Goal: Complete application form

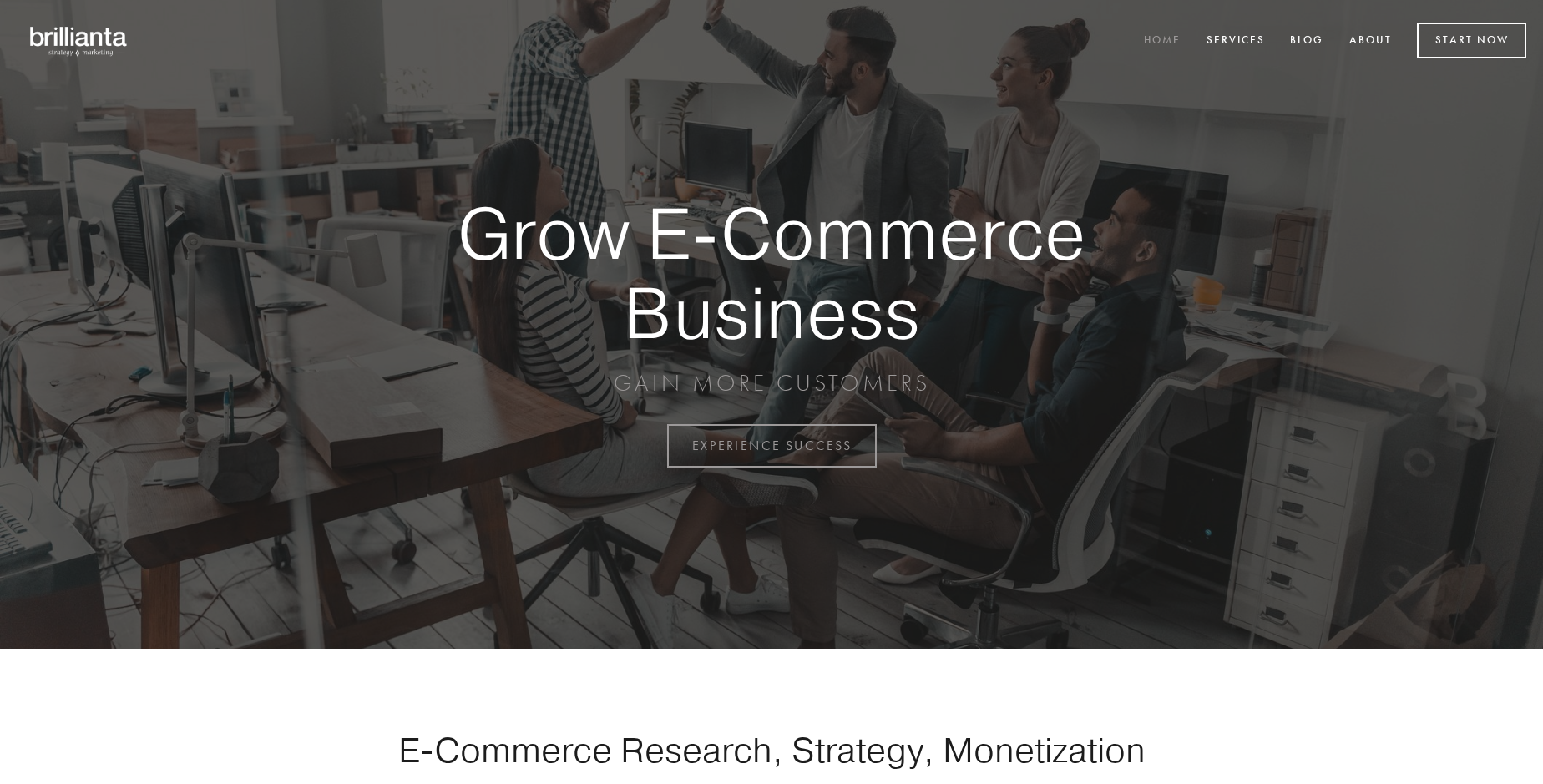
scroll to position [4378, 0]
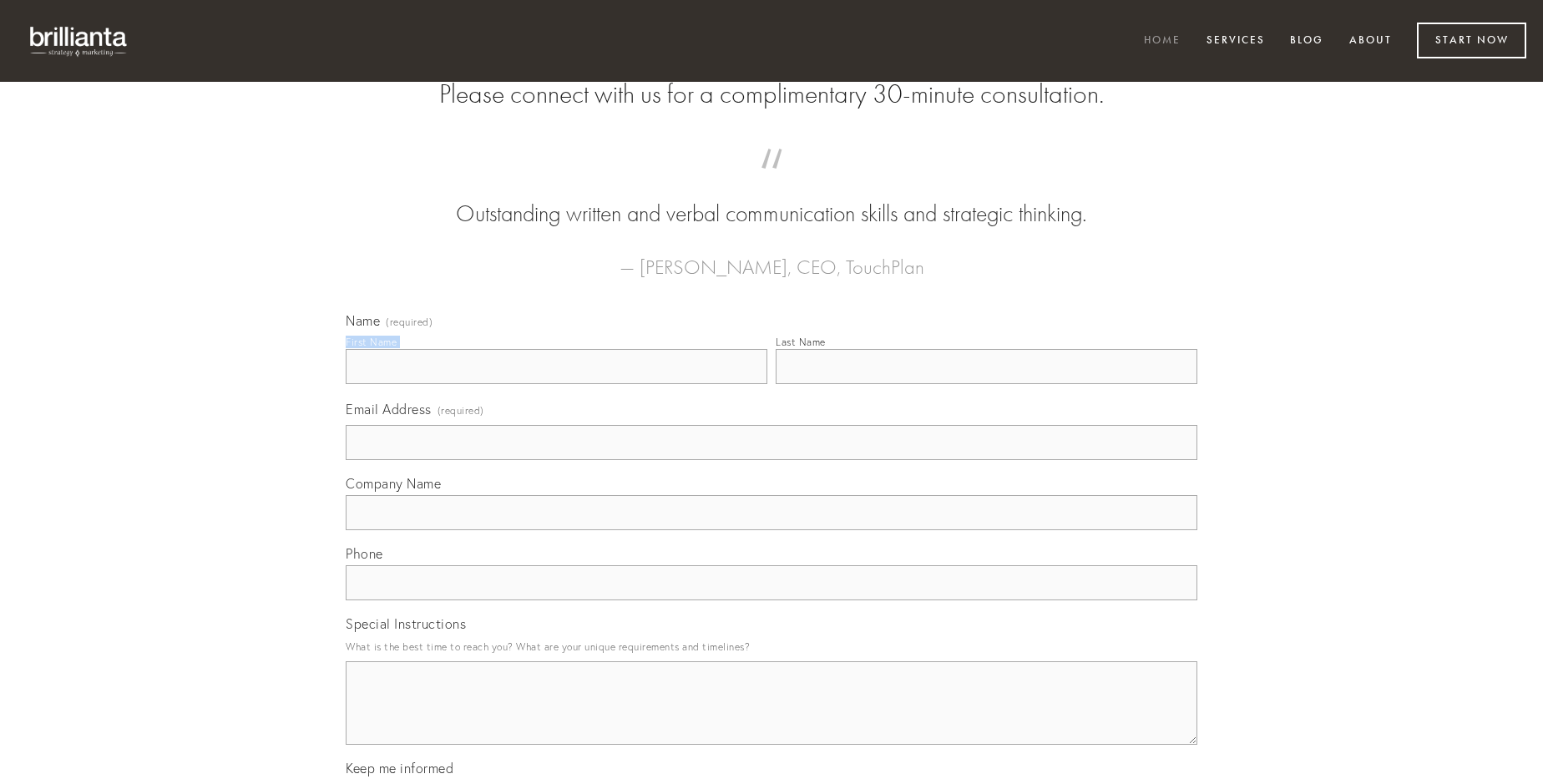
type input "Olive Kshlerin"
click at [987, 384] on input "Last Name" at bounding box center [987, 366] width 421 height 35
type input "Olive Kshlerin"
click at [772, 460] on input "Email Address (required)" at bounding box center [772, 442] width 852 height 35
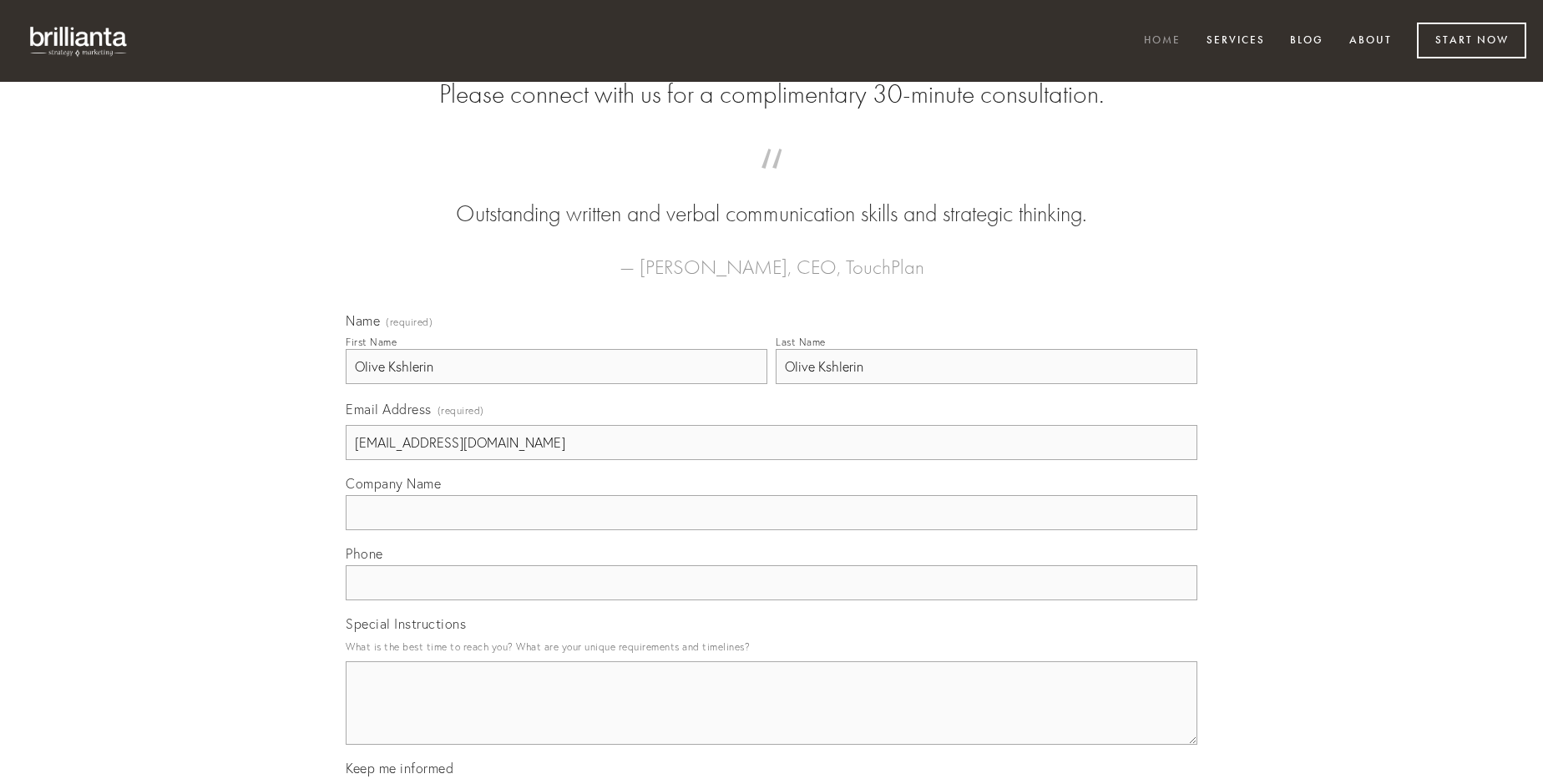
type input "[EMAIL_ADDRESS][DOMAIN_NAME]"
click at [772, 530] on input "Company Name" at bounding box center [772, 512] width 852 height 35
type input "cognatus"
click at [772, 601] on input "text" at bounding box center [772, 582] width 852 height 35
click at [772, 718] on textarea "Special Instructions" at bounding box center [772, 703] width 852 height 84
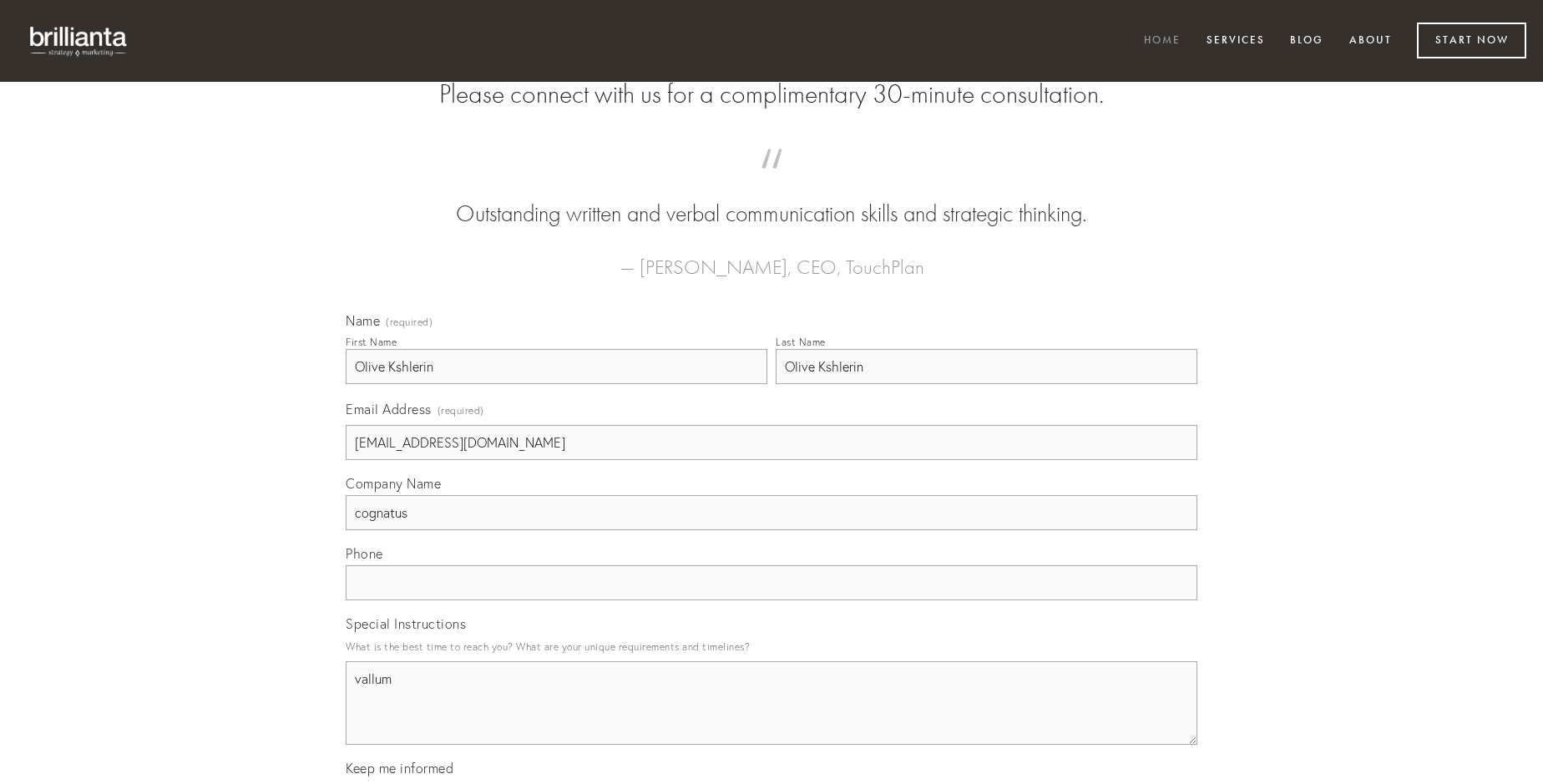
type textarea "vallum"
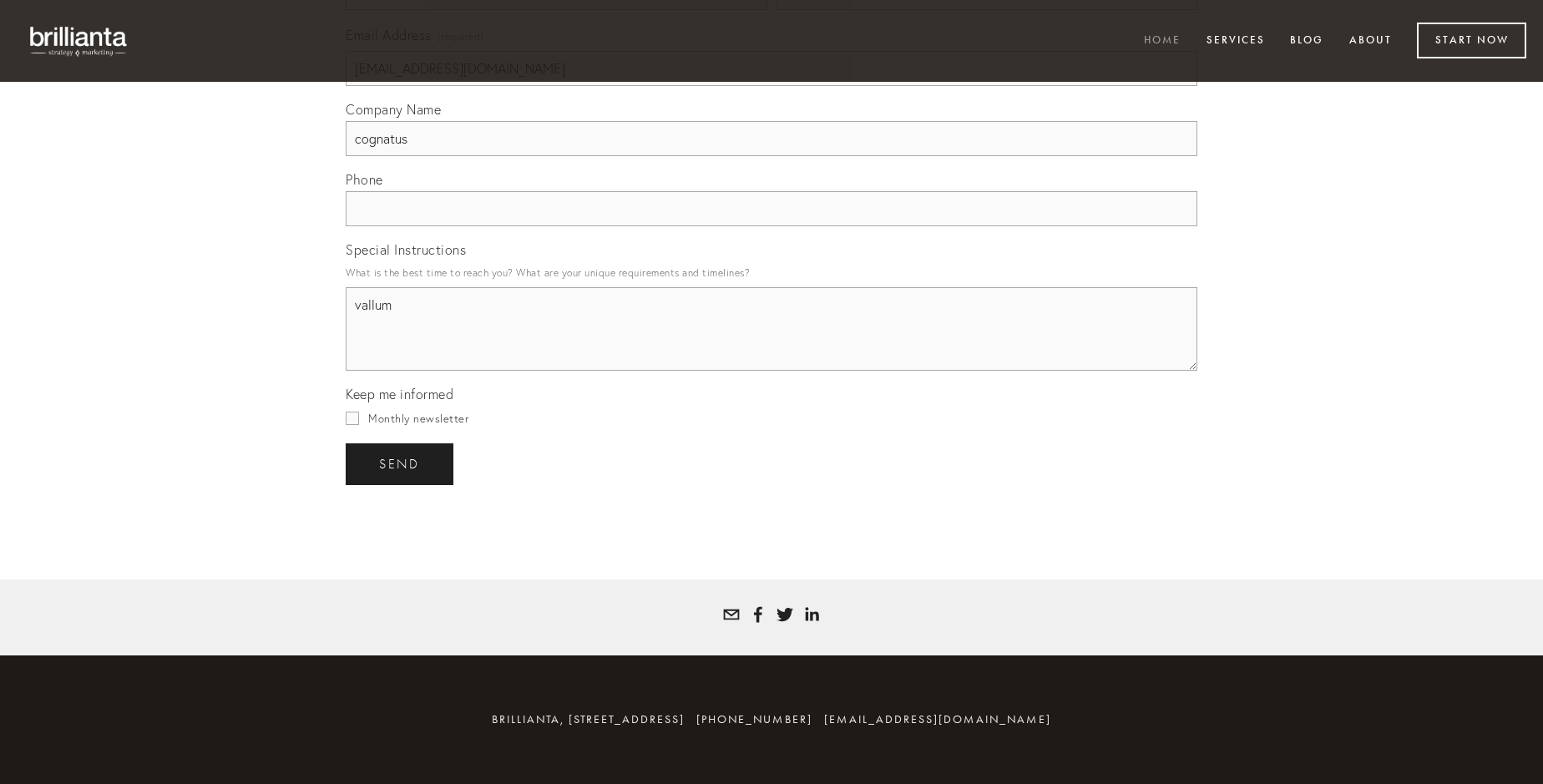
click at [401, 464] on span "send" at bounding box center [399, 464] width 41 height 15
